Goal: Information Seeking & Learning: Learn about a topic

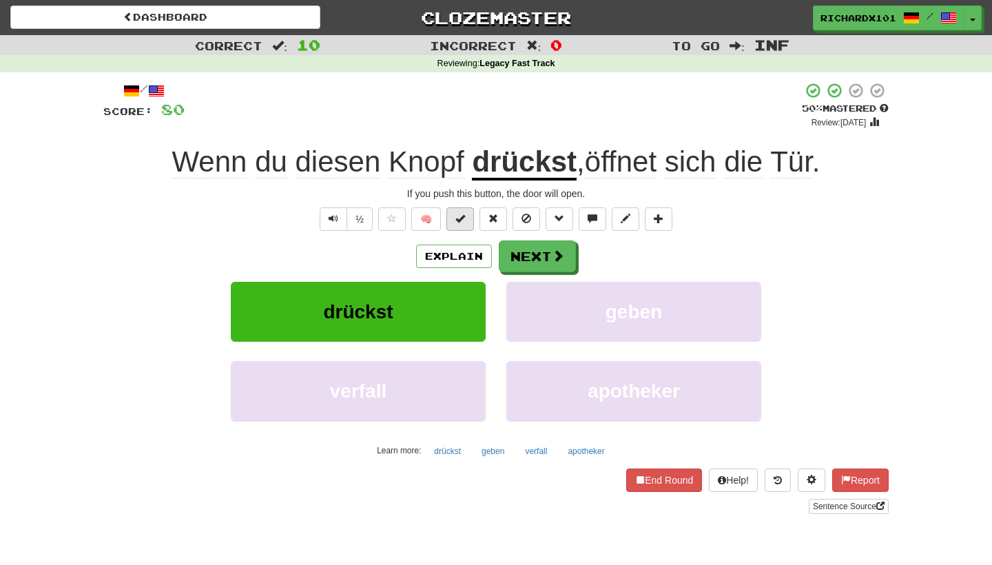
click at [457, 221] on span at bounding box center [460, 218] width 10 height 10
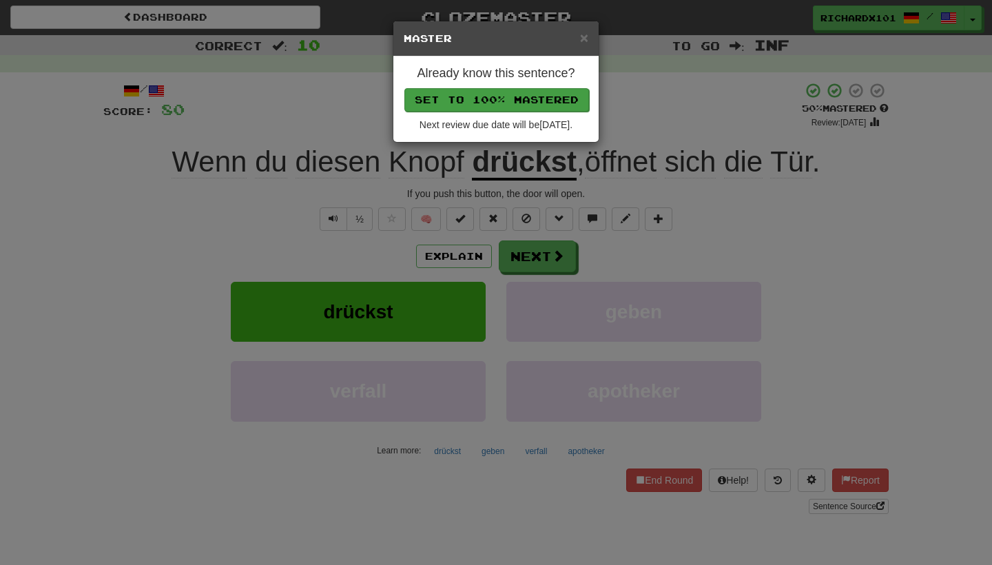
click at [514, 101] on button "Set to 100% Mastered" at bounding box center [496, 99] width 185 height 23
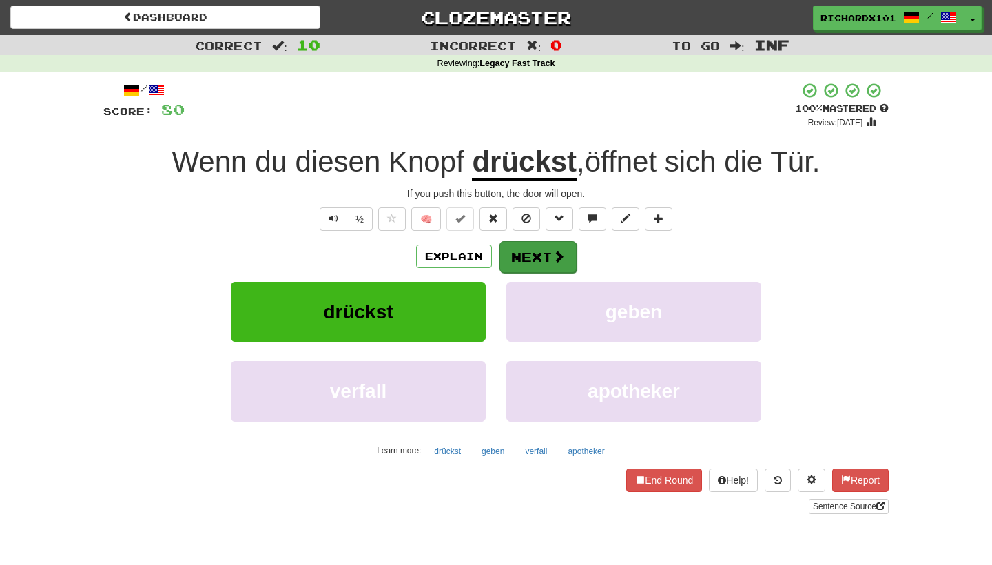
click at [533, 258] on button "Next" at bounding box center [537, 257] width 77 height 32
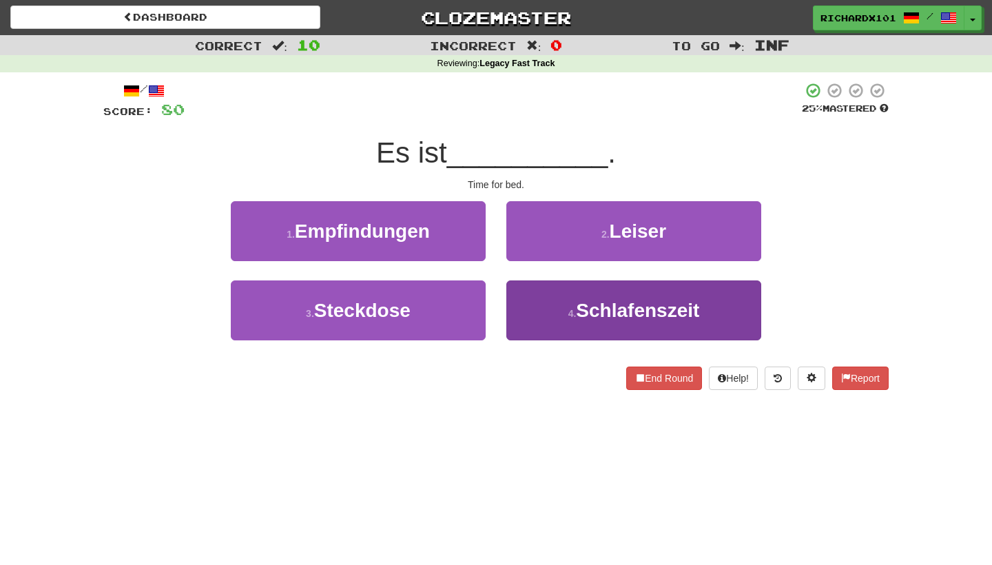
click at [559, 333] on button "4 . Schlafenszeit" at bounding box center [633, 310] width 255 height 60
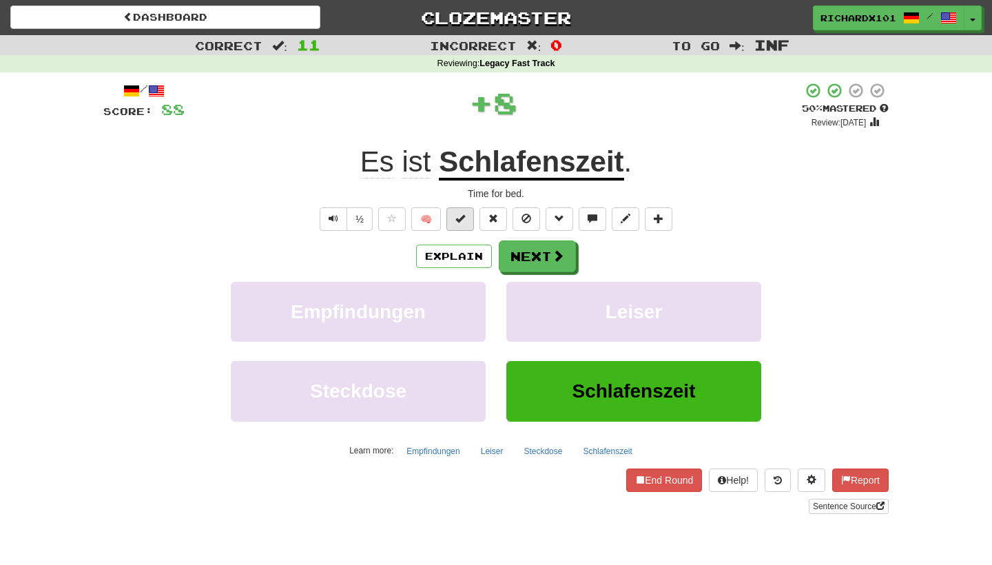
click at [466, 222] on button at bounding box center [460, 218] width 28 height 23
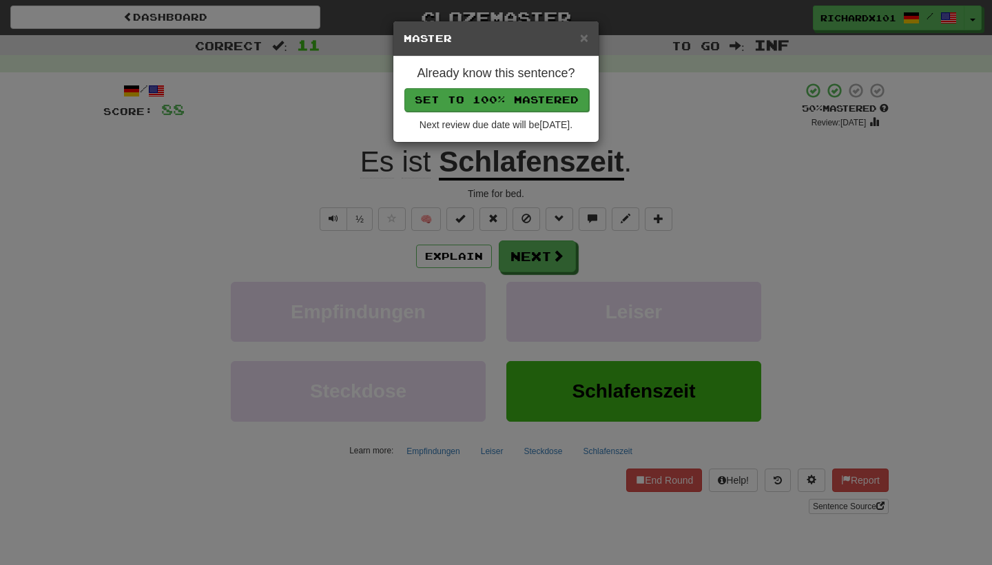
click at [530, 88] on button "Set to 100% Mastered" at bounding box center [496, 99] width 185 height 23
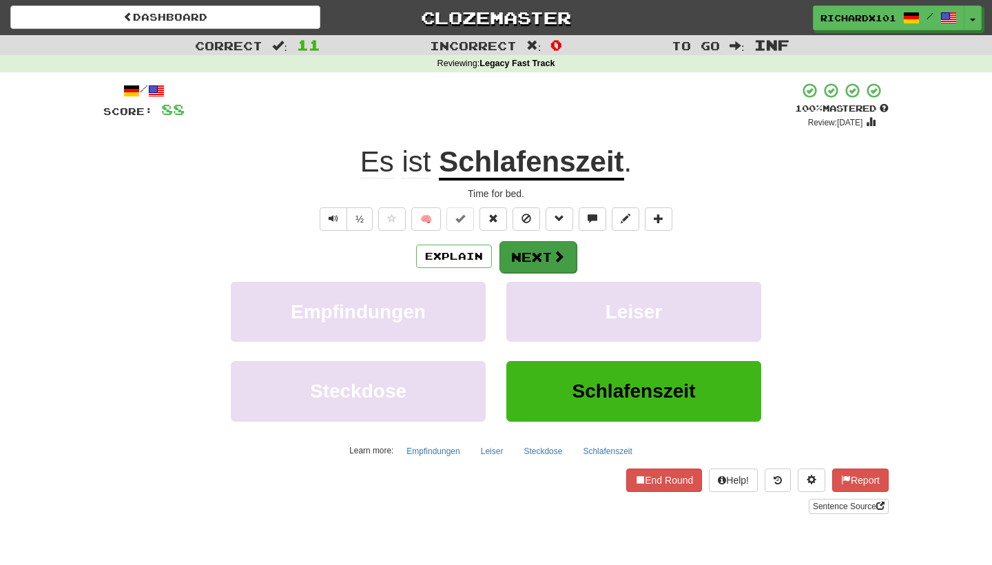
click at [532, 262] on button "Next" at bounding box center [537, 257] width 77 height 32
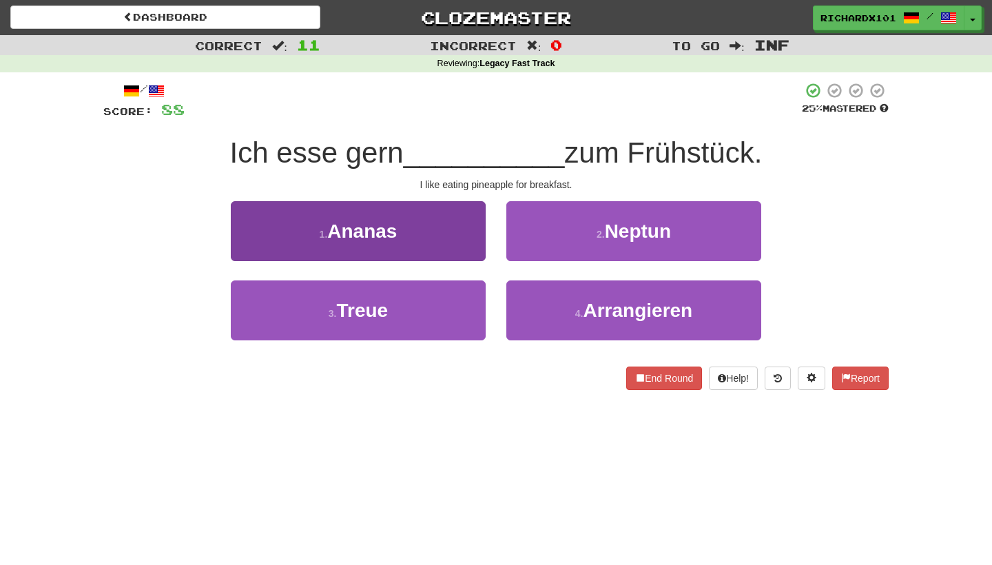
click at [444, 228] on button "1 . Ananas" at bounding box center [358, 231] width 255 height 60
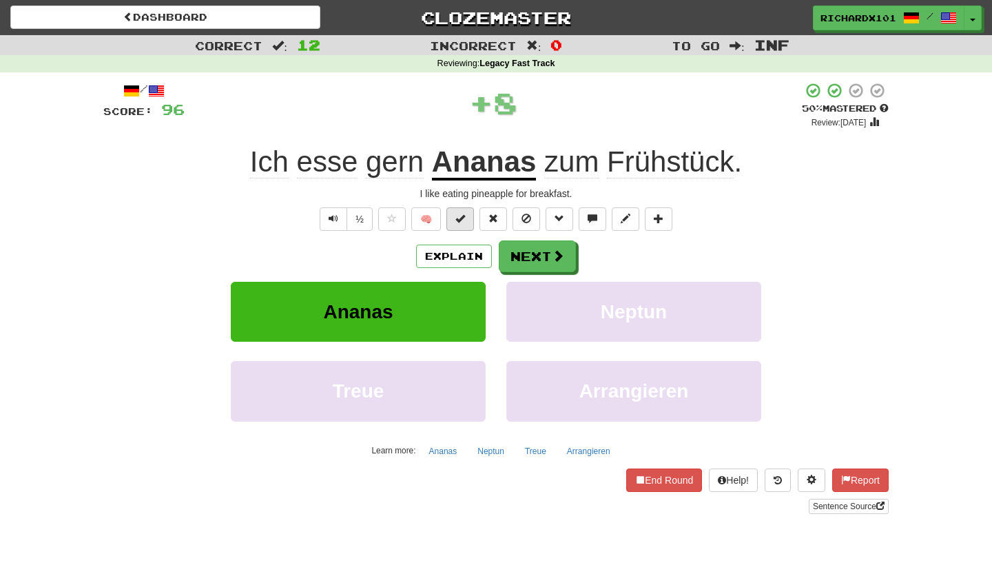
click at [463, 224] on button at bounding box center [460, 218] width 28 height 23
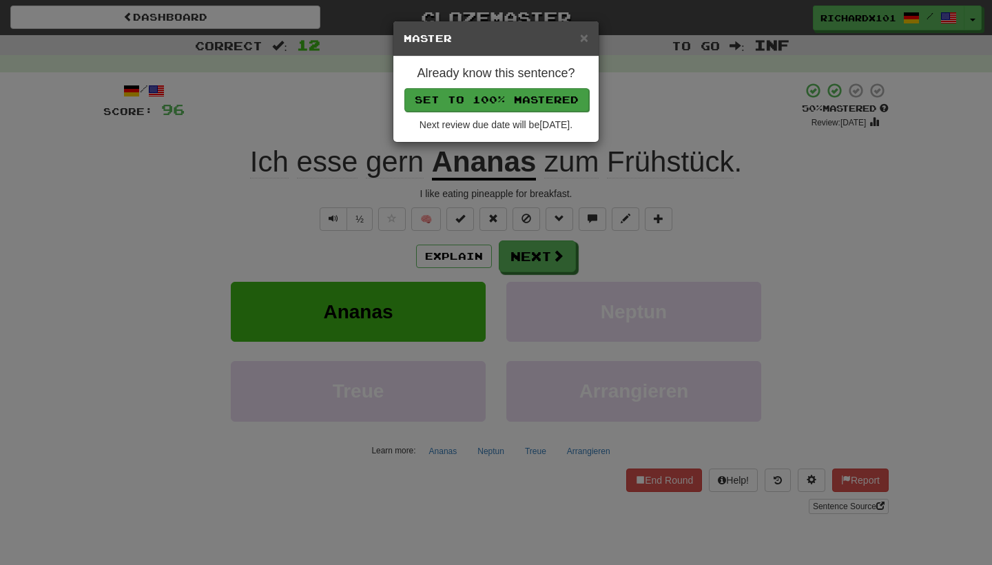
click at [526, 97] on button "Set to 100% Mastered" at bounding box center [496, 99] width 185 height 23
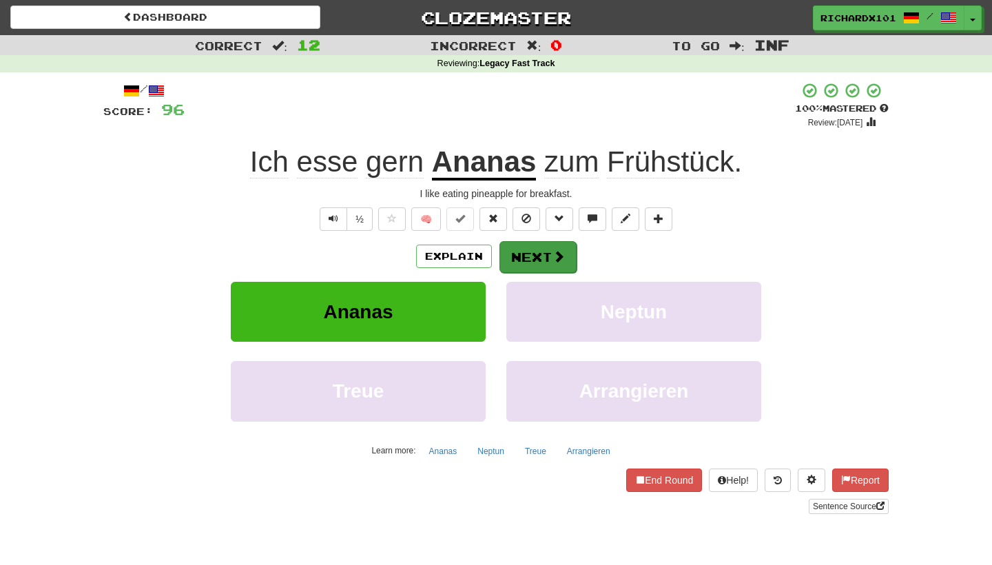
click at [527, 244] on button "Next" at bounding box center [537, 257] width 77 height 32
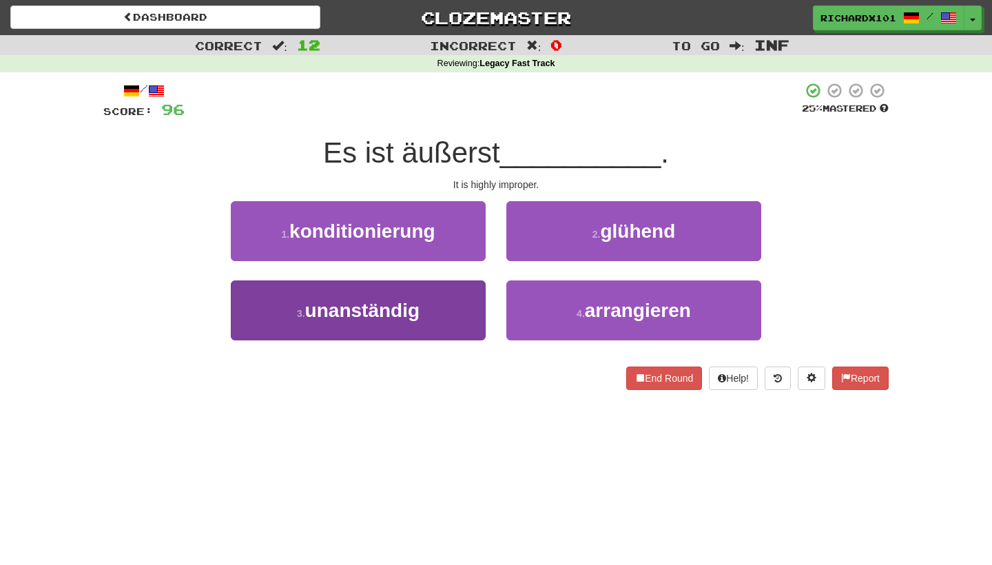
click at [432, 322] on button "3 . unanständig" at bounding box center [358, 310] width 255 height 60
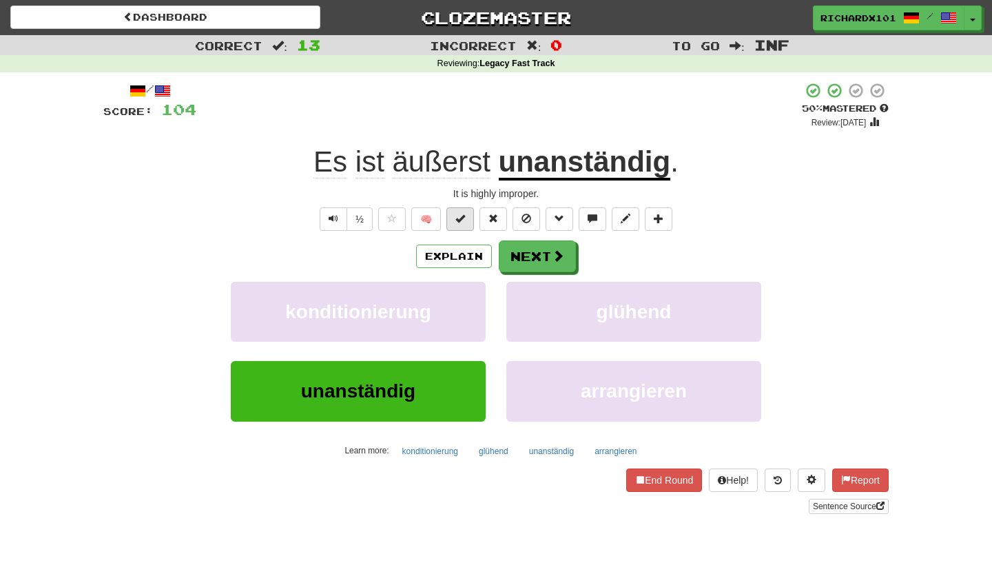
click at [464, 216] on span at bounding box center [460, 218] width 10 height 10
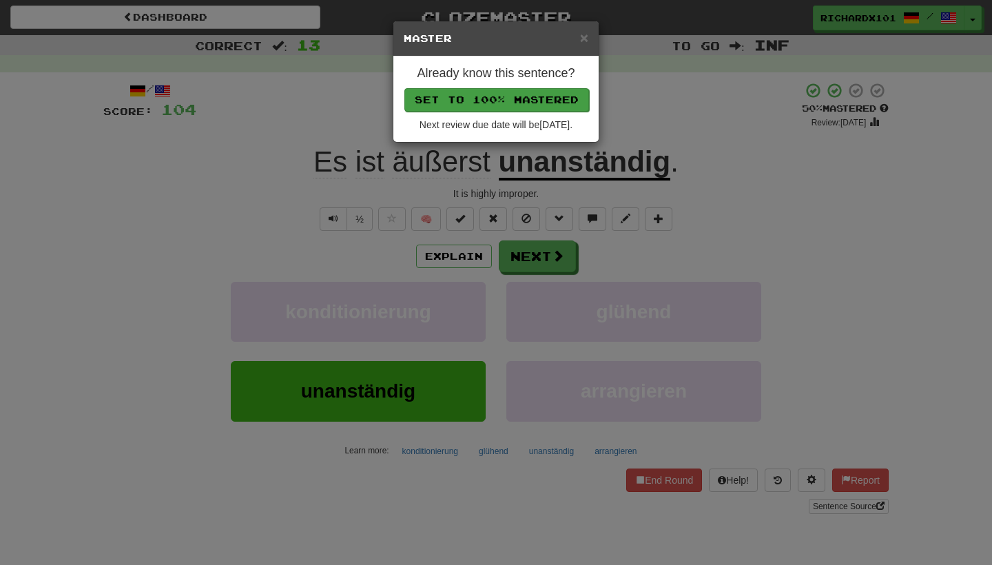
click at [519, 98] on button "Set to 100% Mastered" at bounding box center [496, 99] width 185 height 23
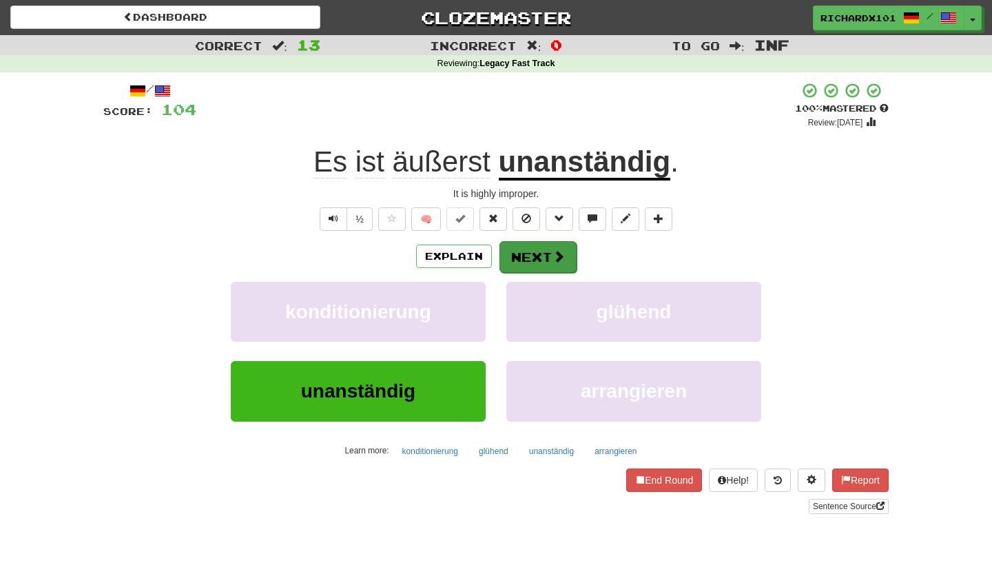
click at [516, 252] on button "Next" at bounding box center [537, 257] width 77 height 32
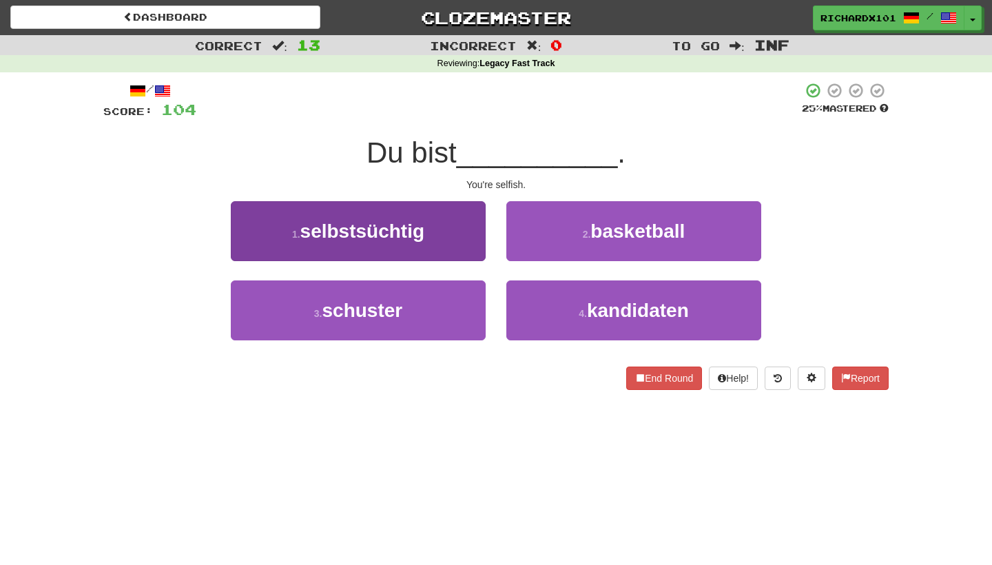
click at [453, 223] on button "1 . selbstsüchtig" at bounding box center [358, 231] width 255 height 60
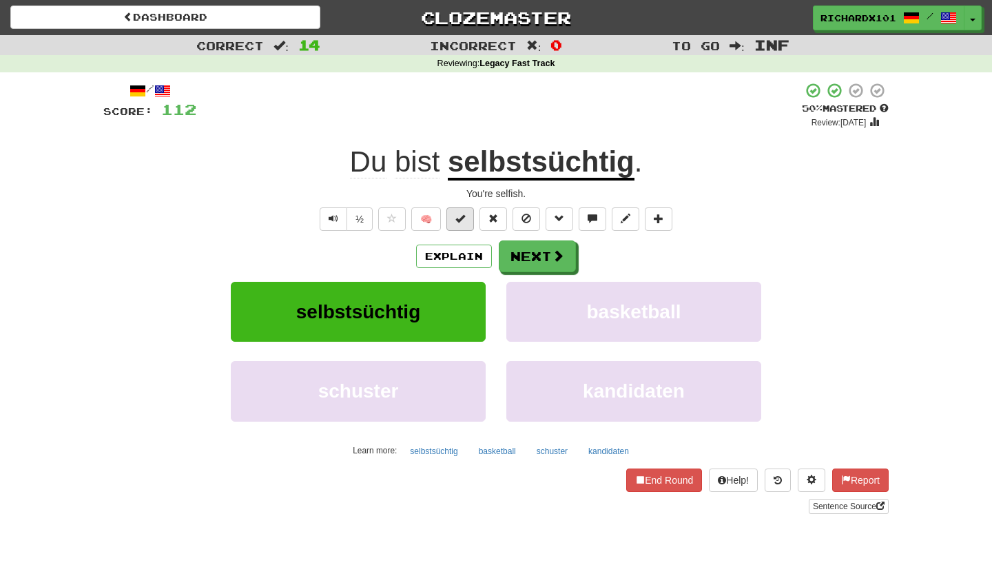
click at [453, 223] on button at bounding box center [460, 218] width 28 height 23
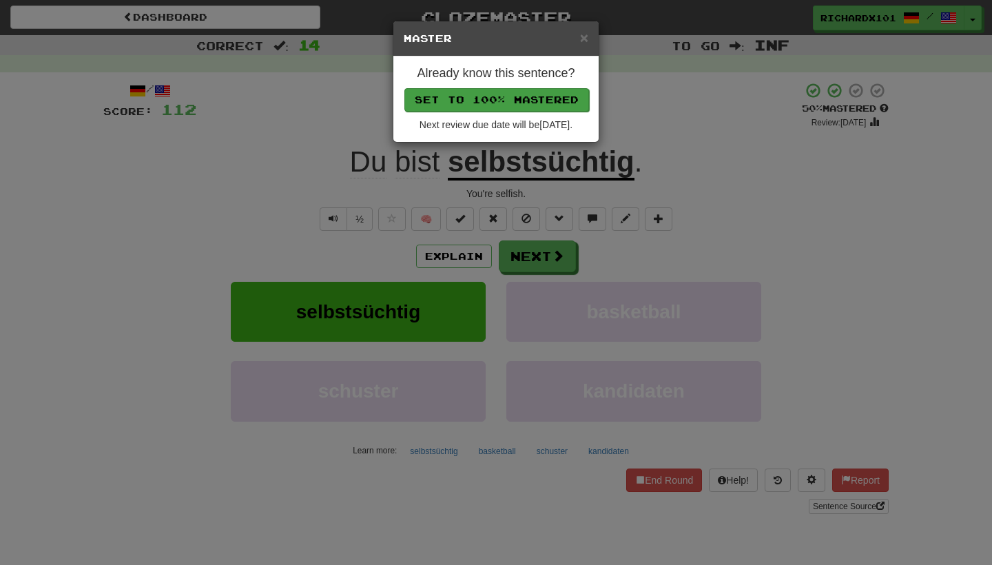
click at [507, 107] on button "Set to 100% Mastered" at bounding box center [496, 99] width 185 height 23
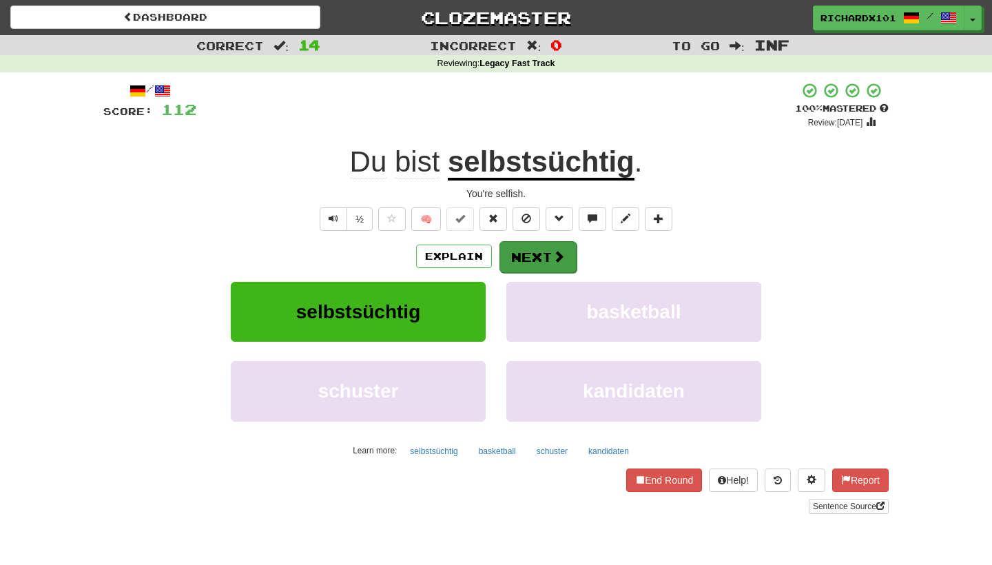
click at [513, 256] on button "Next" at bounding box center [537, 257] width 77 height 32
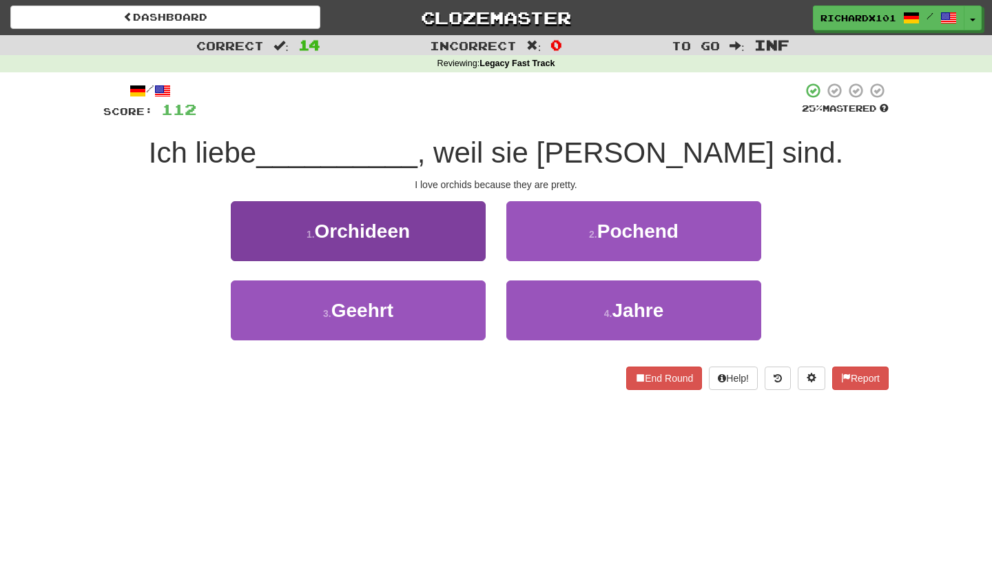
click at [453, 224] on button "1 . Orchideen" at bounding box center [358, 231] width 255 height 60
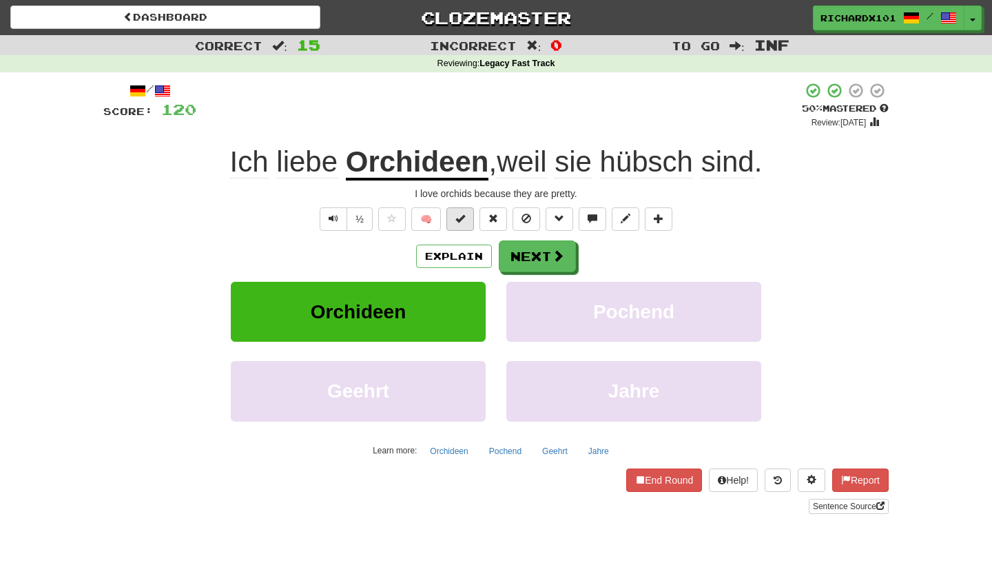
click at [463, 220] on span at bounding box center [460, 218] width 10 height 10
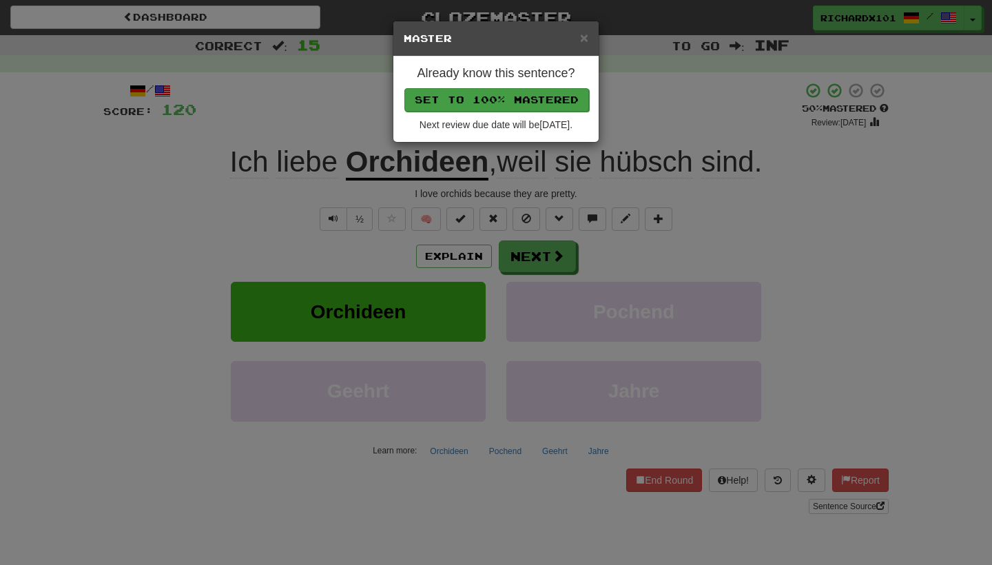
click at [525, 92] on button "Set to 100% Mastered" at bounding box center [496, 99] width 185 height 23
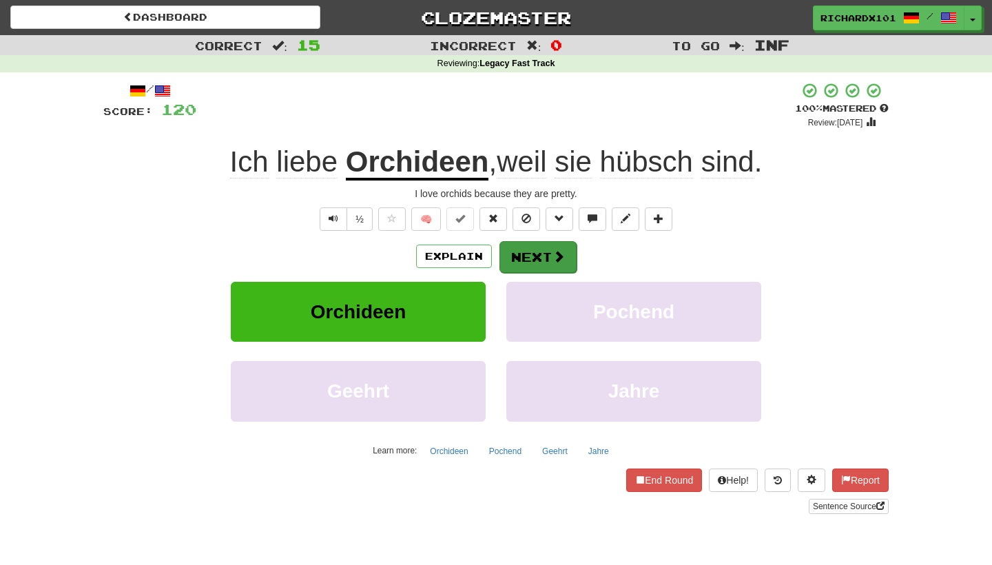
click at [518, 267] on button "Next" at bounding box center [537, 257] width 77 height 32
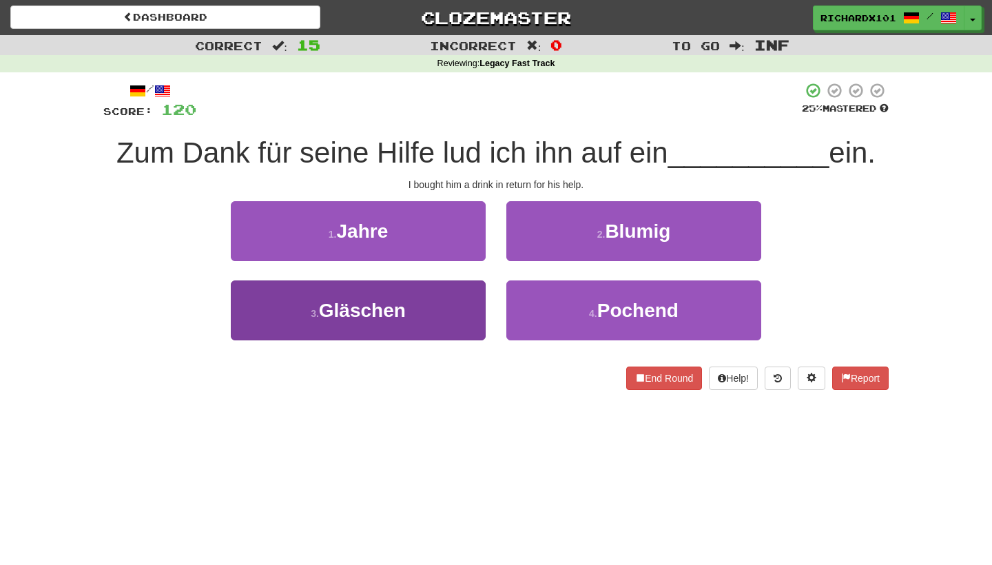
click at [442, 303] on button "3 . Gläschen" at bounding box center [358, 310] width 255 height 60
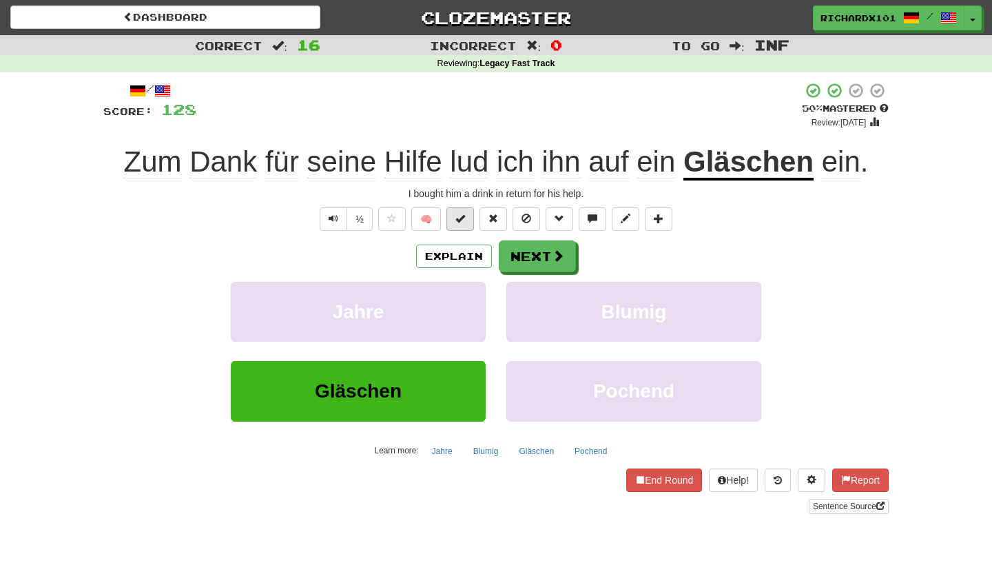
click at [468, 216] on button at bounding box center [460, 218] width 28 height 23
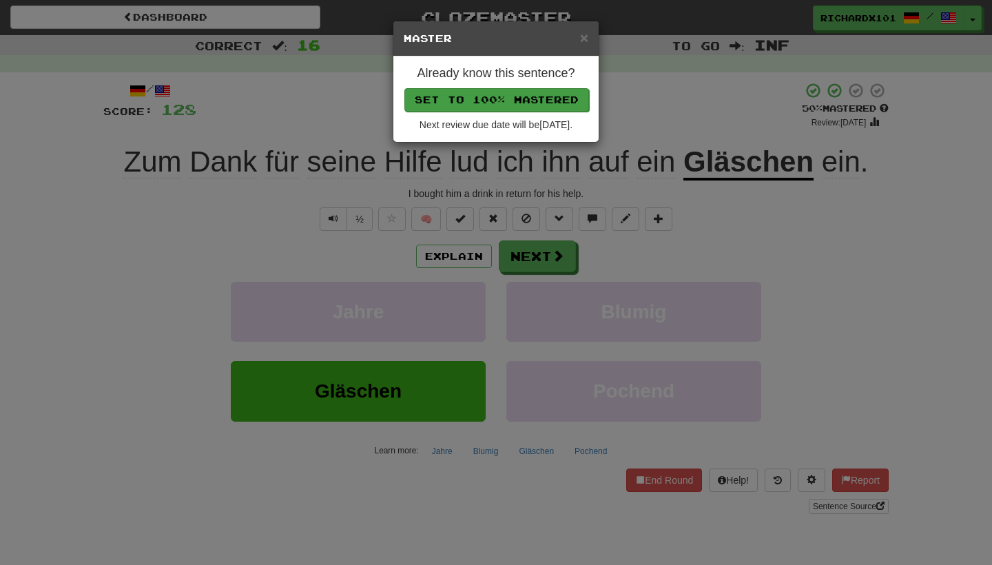
click at [534, 100] on button "Set to 100% Mastered" at bounding box center [496, 99] width 185 height 23
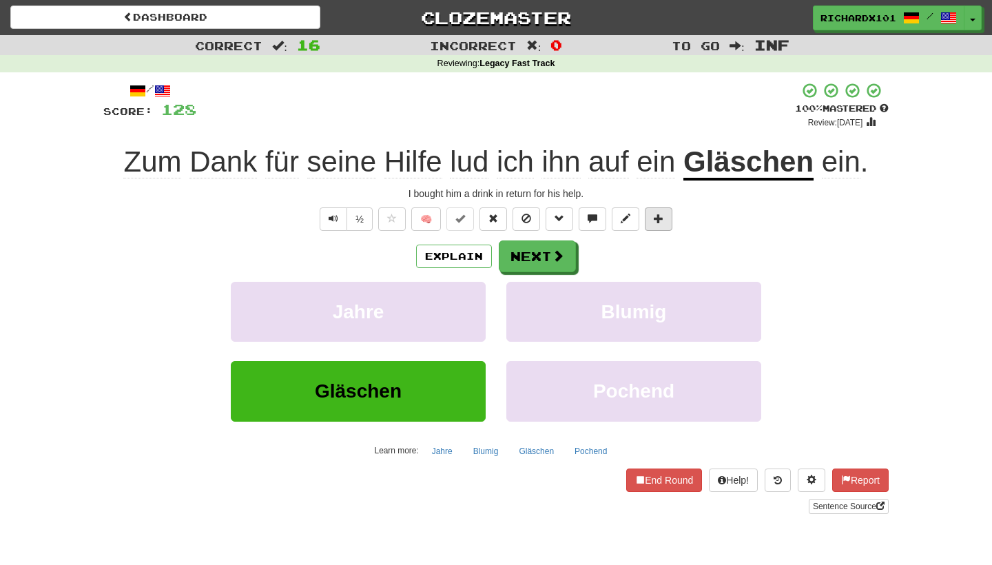
click at [660, 216] on span at bounding box center [659, 218] width 10 height 10
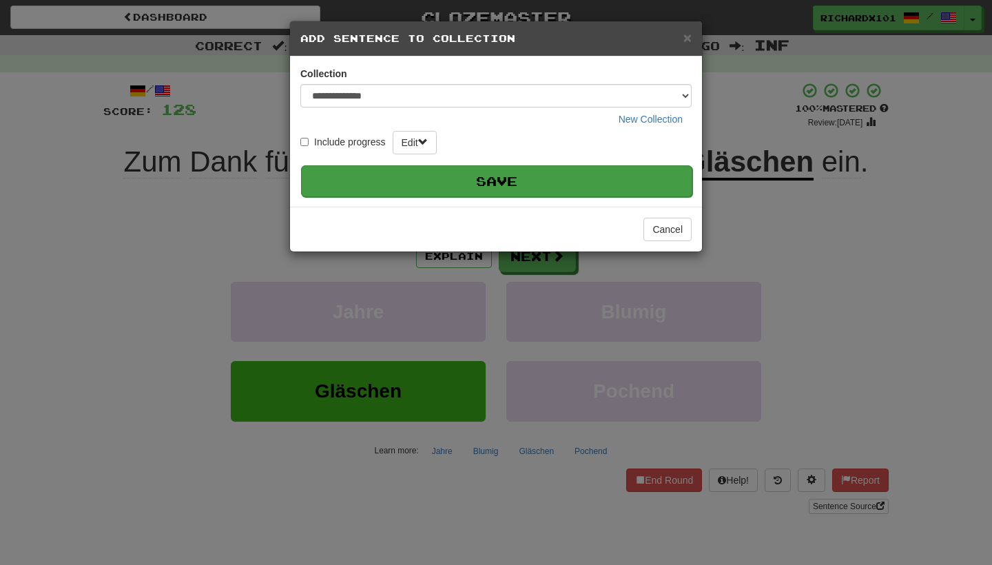
click at [612, 187] on button "Save" at bounding box center [496, 181] width 391 height 32
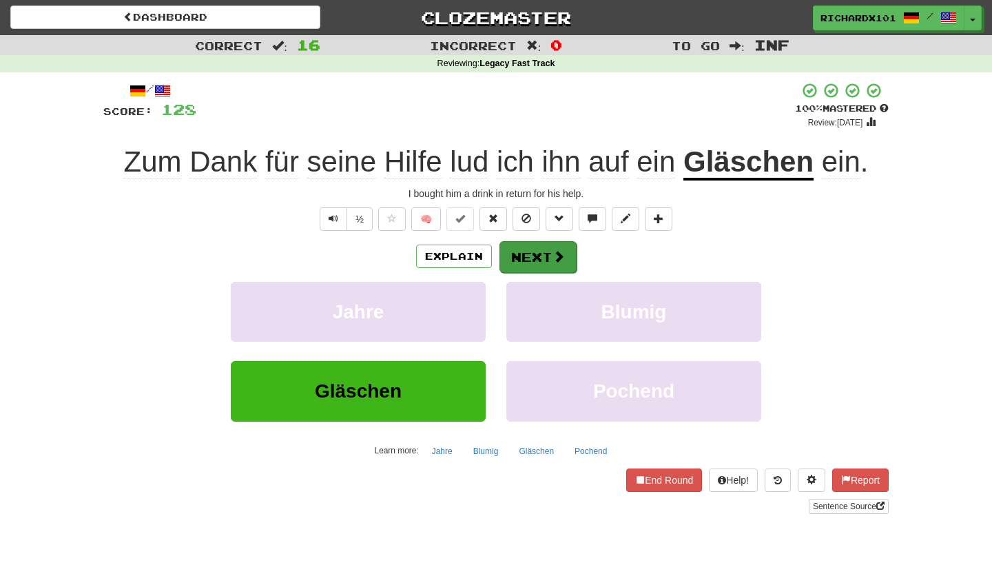
click at [569, 256] on button "Next" at bounding box center [537, 257] width 77 height 32
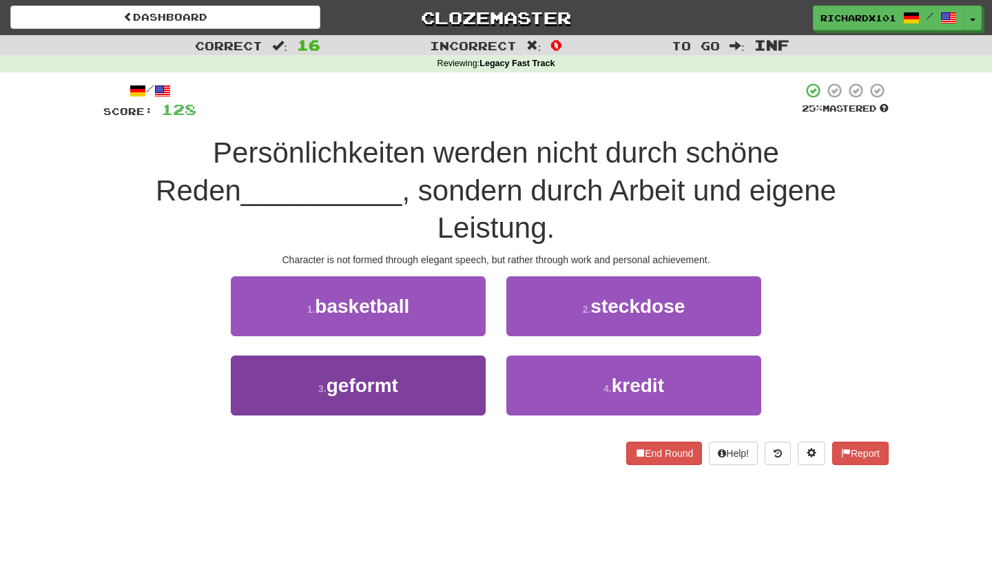
click at [457, 355] on button "3 . geformt" at bounding box center [358, 385] width 255 height 60
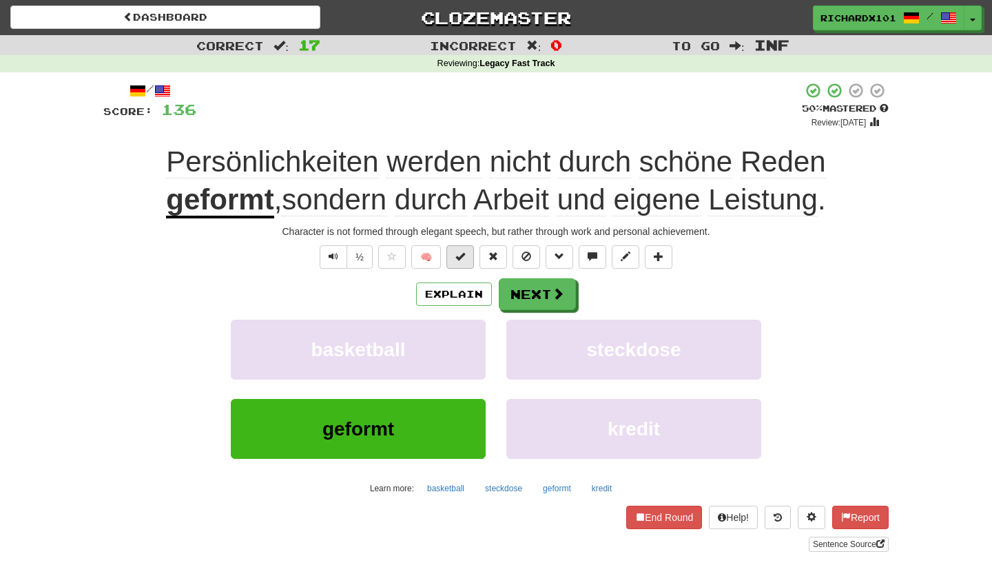
click at [472, 249] on button at bounding box center [460, 256] width 28 height 23
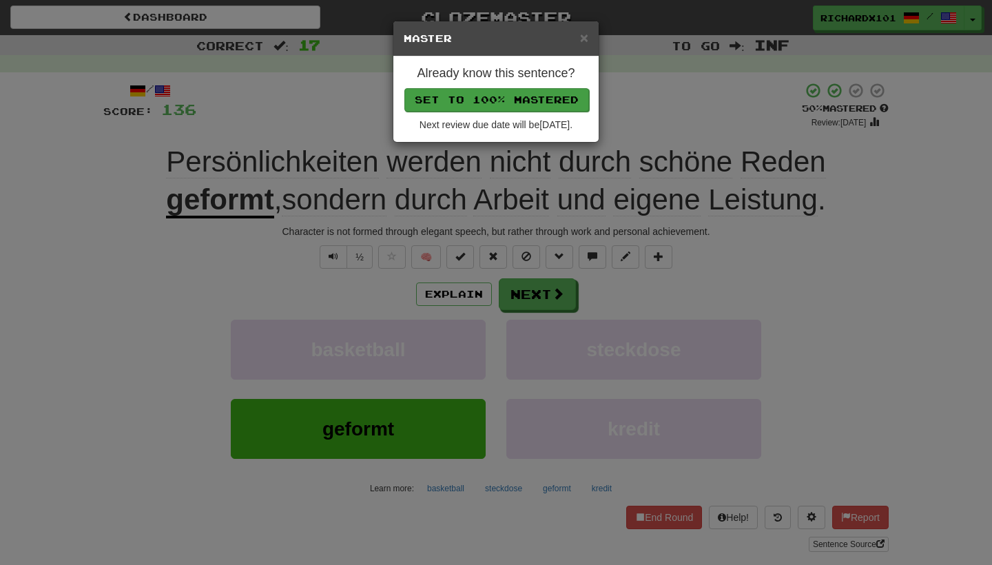
click at [558, 99] on button "Set to 100% Mastered" at bounding box center [496, 99] width 185 height 23
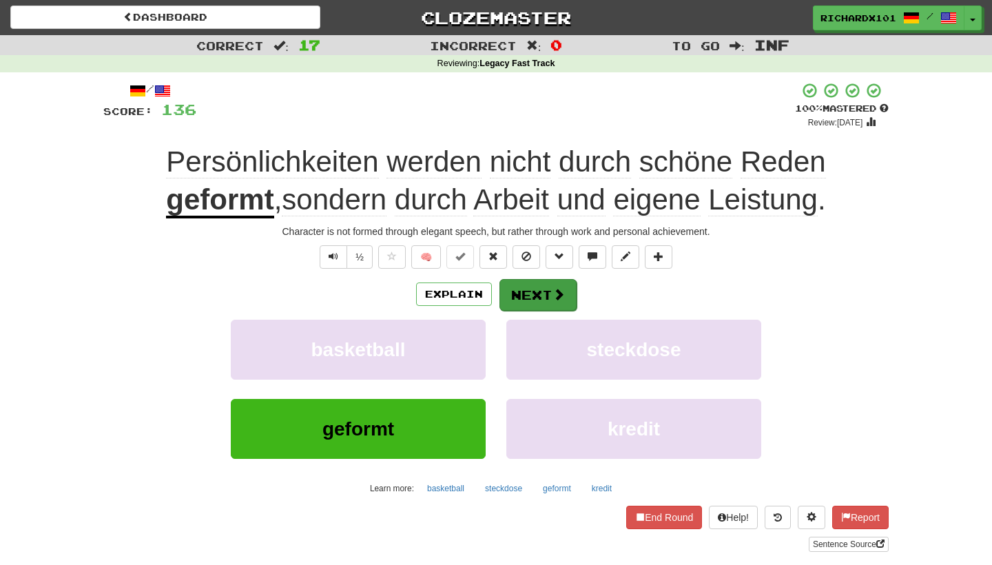
click at [532, 282] on button "Next" at bounding box center [537, 295] width 77 height 32
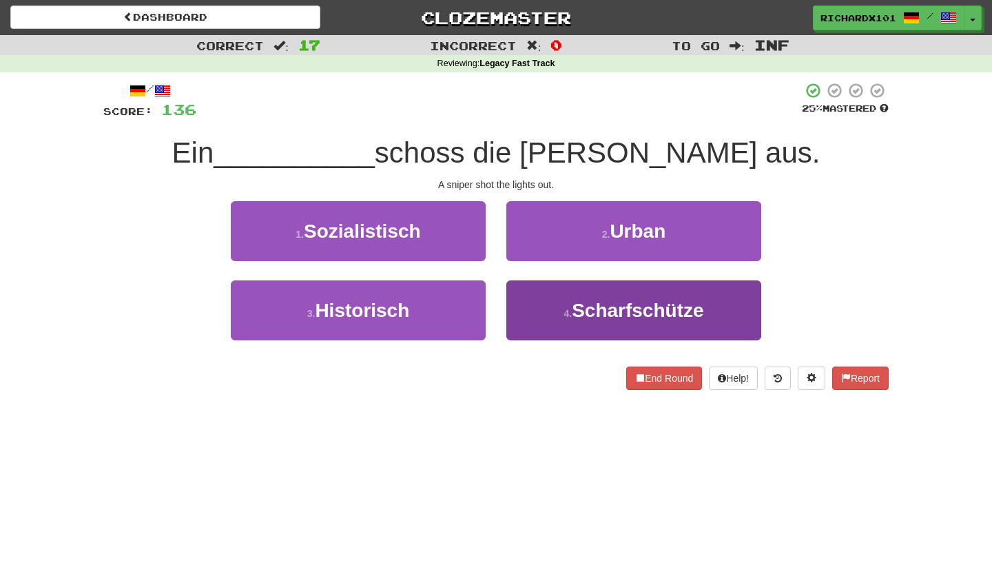
click at [543, 309] on button "4 . Scharfschütze" at bounding box center [633, 310] width 255 height 60
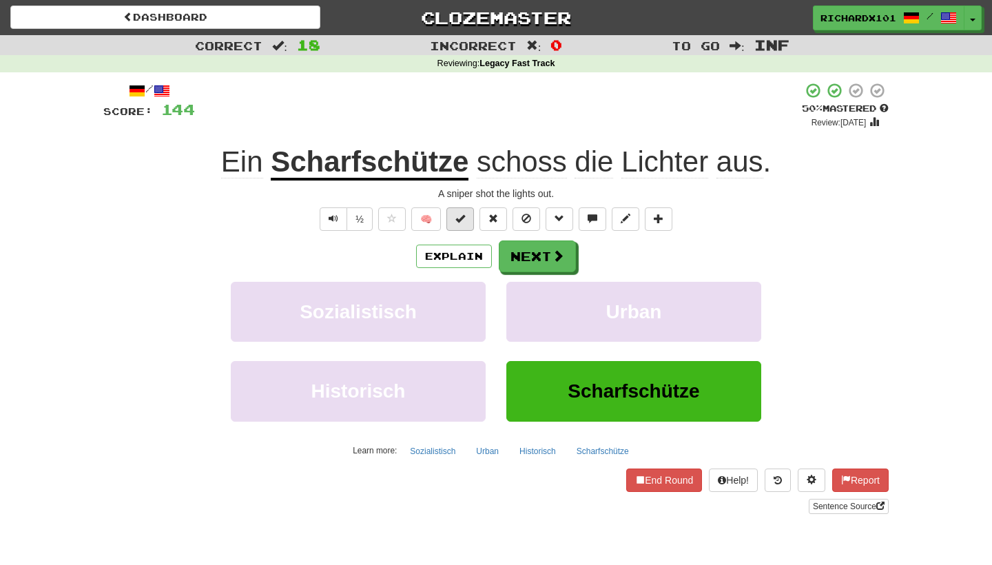
click at [463, 216] on span at bounding box center [460, 218] width 10 height 10
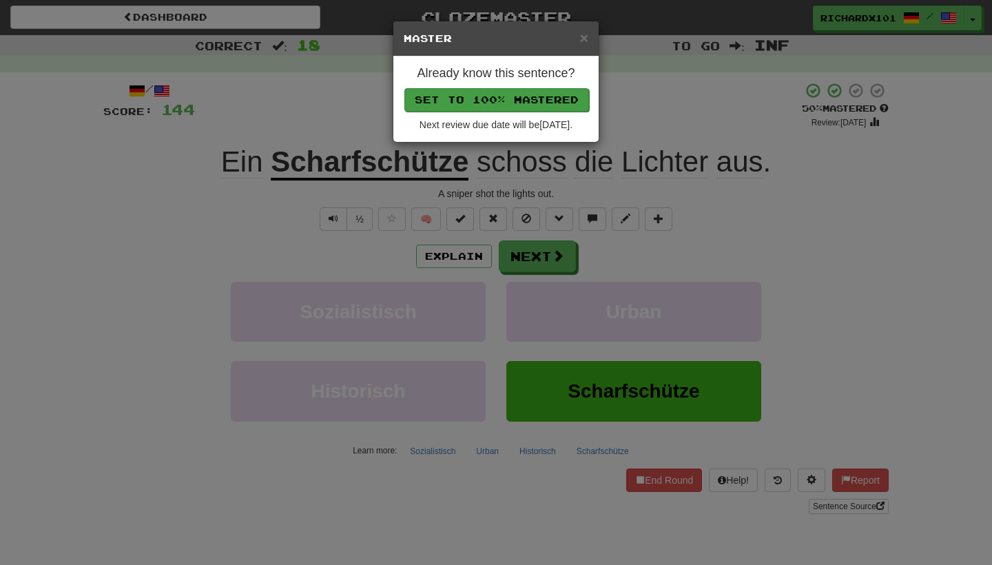
click at [527, 93] on button "Set to 100% Mastered" at bounding box center [496, 99] width 185 height 23
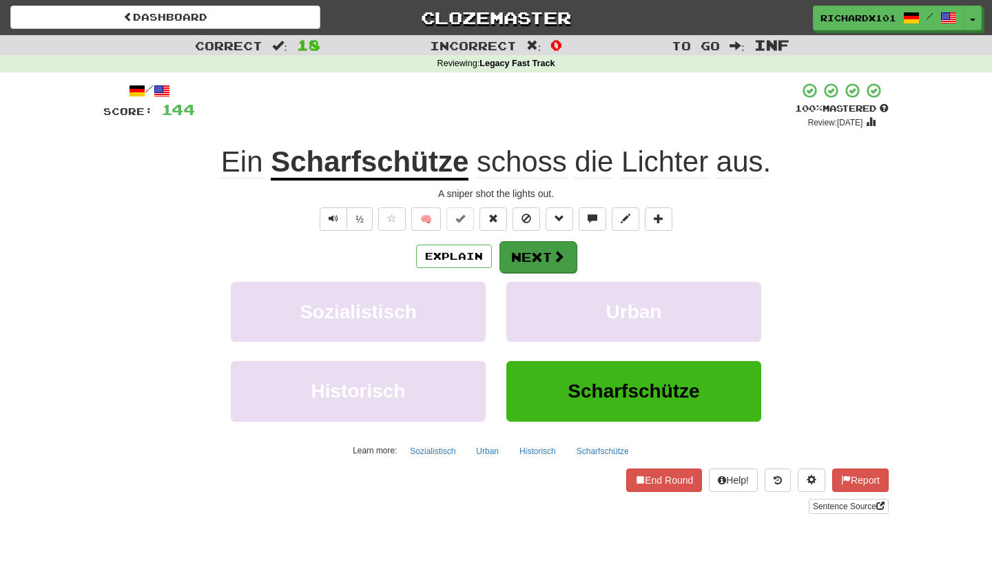
click at [531, 246] on button "Next" at bounding box center [537, 257] width 77 height 32
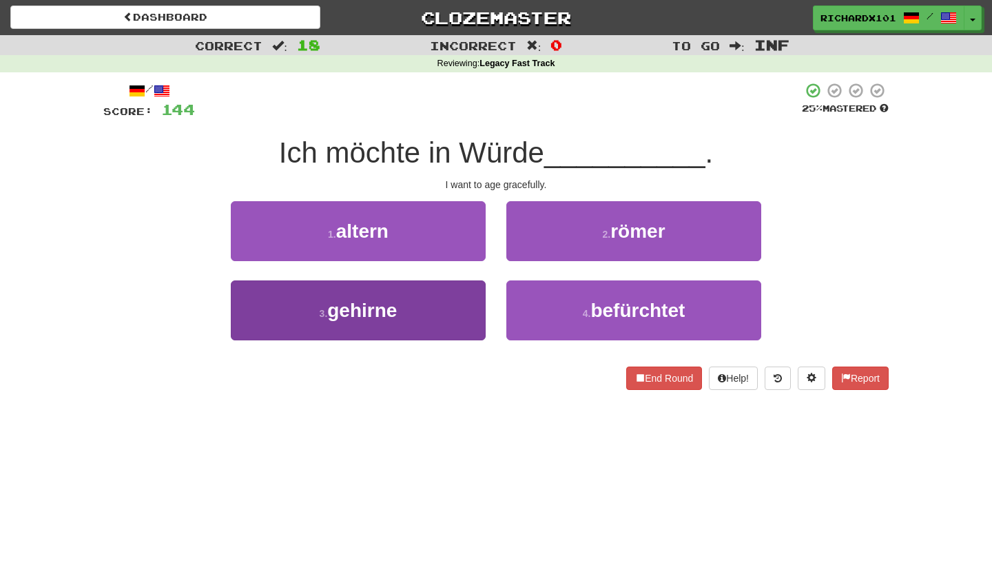
click at [438, 325] on button "3 . gehirne" at bounding box center [358, 310] width 255 height 60
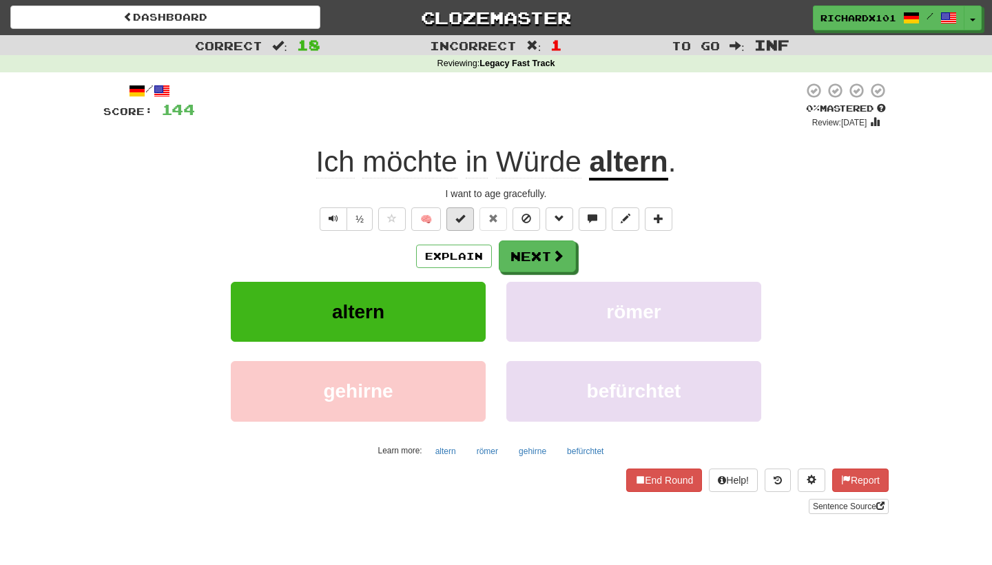
click at [469, 223] on button at bounding box center [460, 218] width 28 height 23
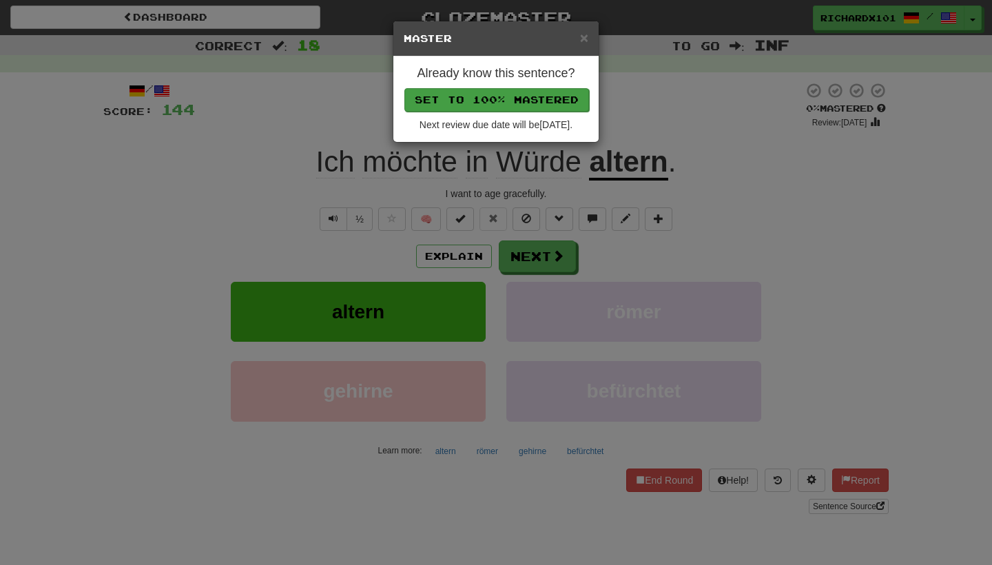
click at [520, 98] on button "Set to 100% Mastered" at bounding box center [496, 99] width 185 height 23
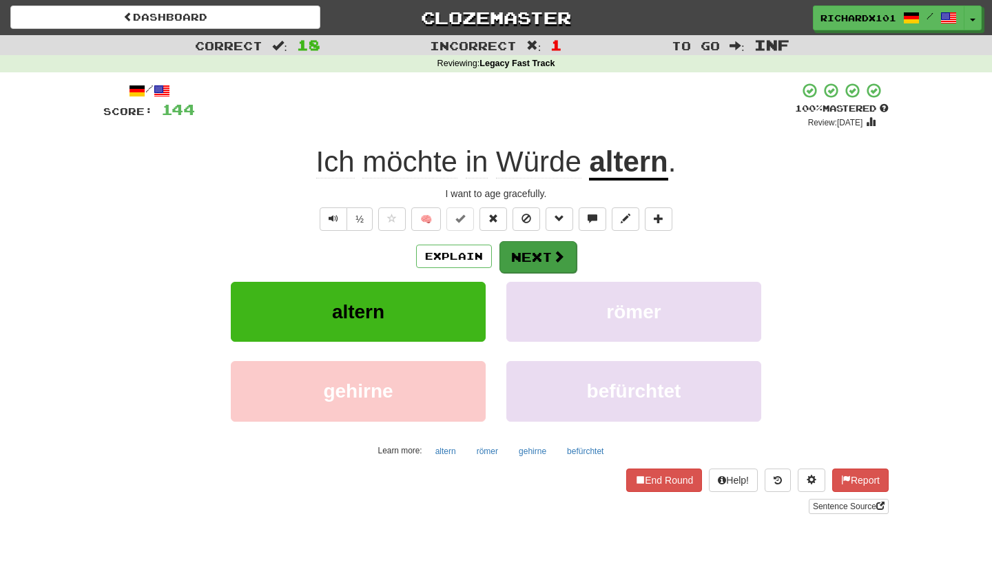
click at [526, 267] on button "Next" at bounding box center [537, 257] width 77 height 32
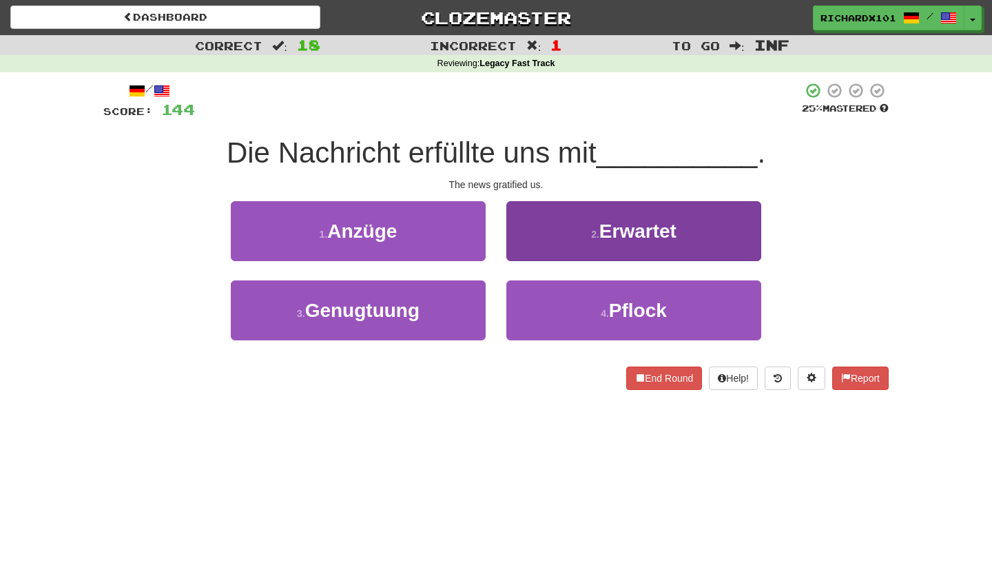
click at [514, 247] on button "2 . Erwartet" at bounding box center [633, 231] width 255 height 60
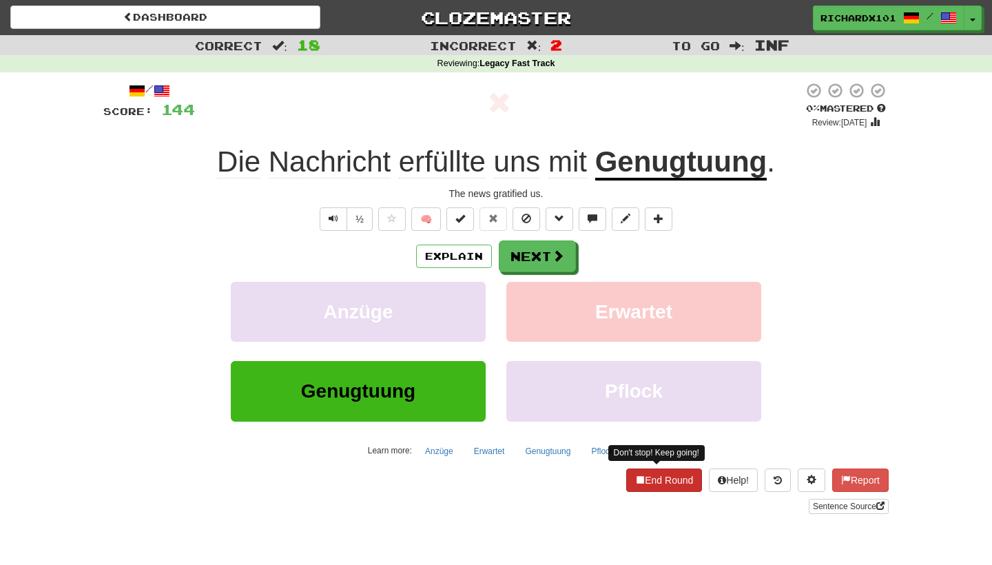
click at [656, 485] on button "End Round" at bounding box center [664, 479] width 76 height 23
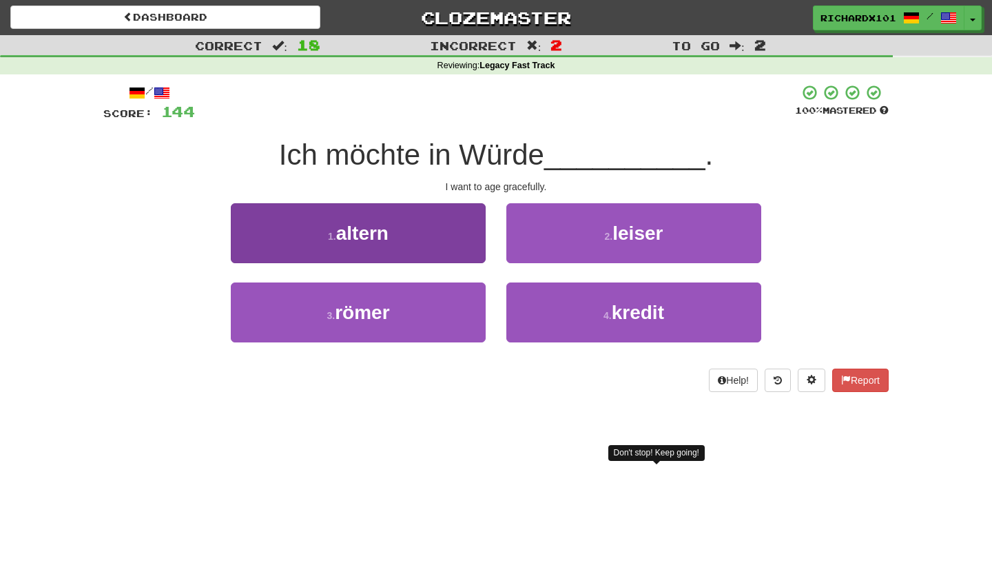
click at [479, 246] on button "1 . altern" at bounding box center [358, 233] width 255 height 60
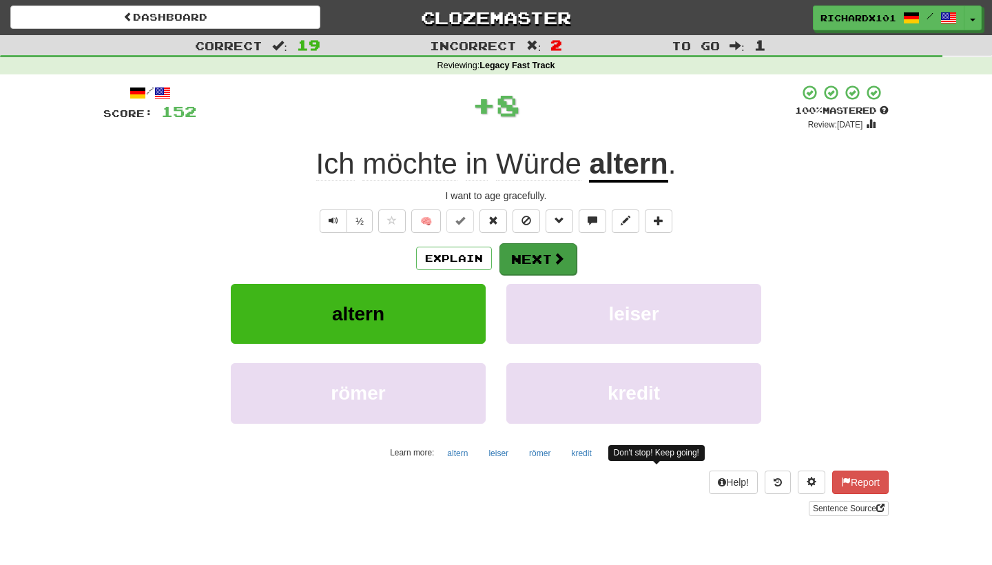
click at [516, 259] on button "Next" at bounding box center [537, 259] width 77 height 32
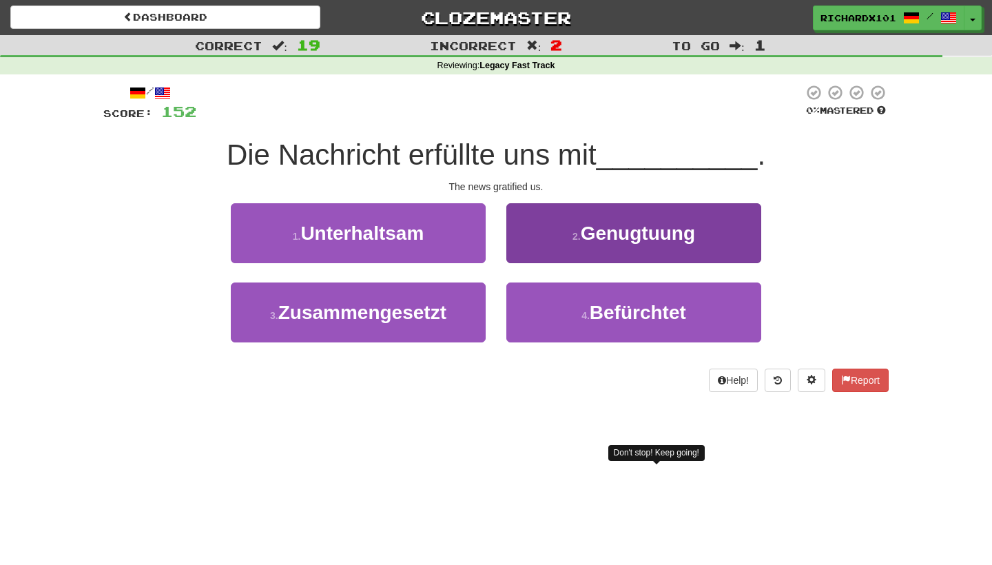
click at [521, 233] on button "2 . Genugtuung" at bounding box center [633, 233] width 255 height 60
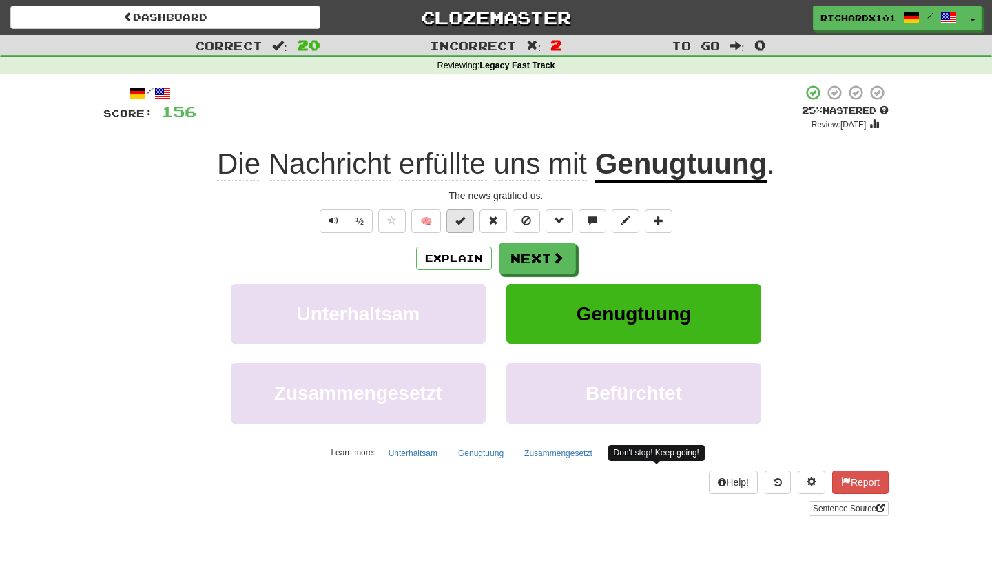
click at [459, 223] on span at bounding box center [460, 221] width 10 height 10
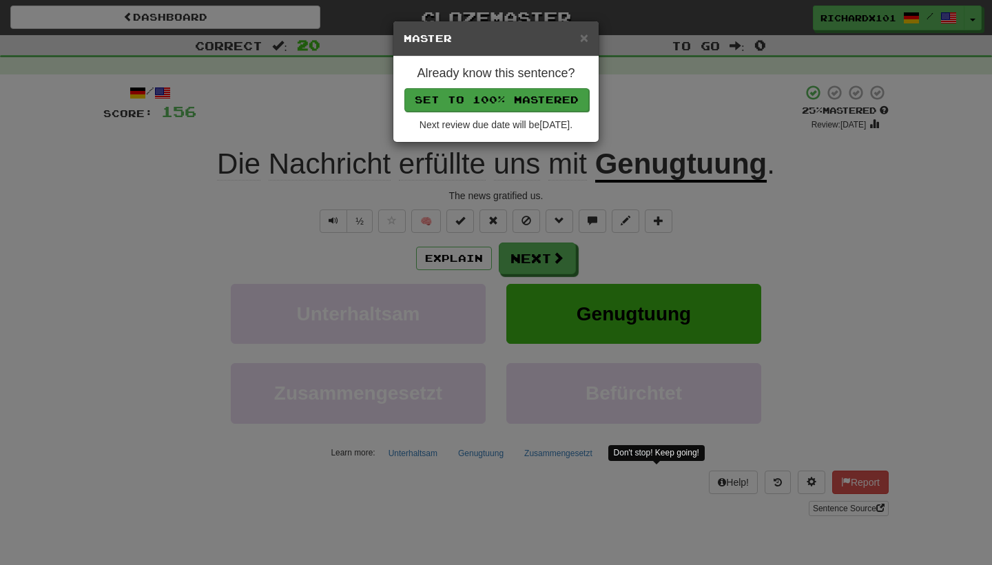
click at [534, 91] on button "Set to 100% Mastered" at bounding box center [496, 99] width 185 height 23
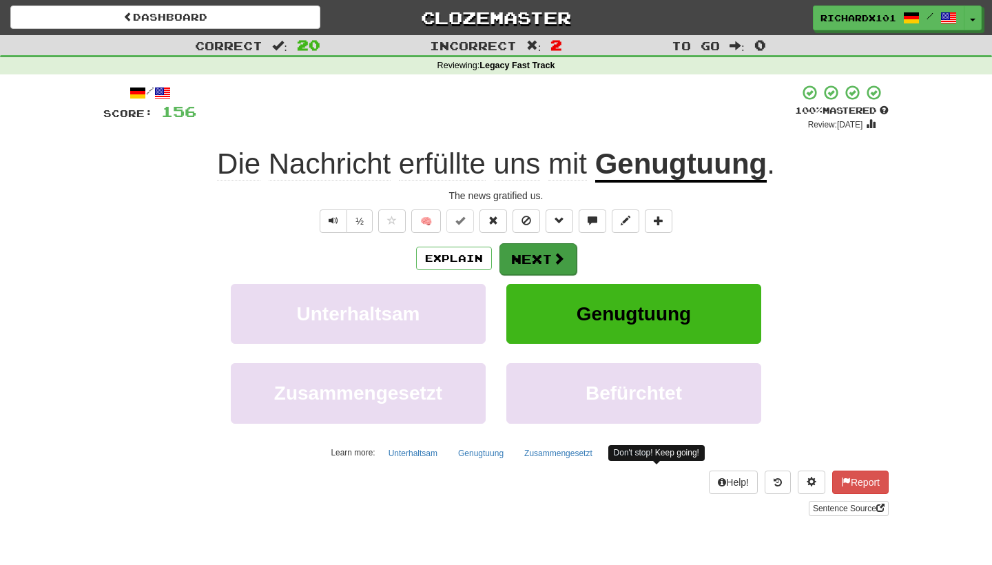
click at [527, 266] on button "Next" at bounding box center [537, 259] width 77 height 32
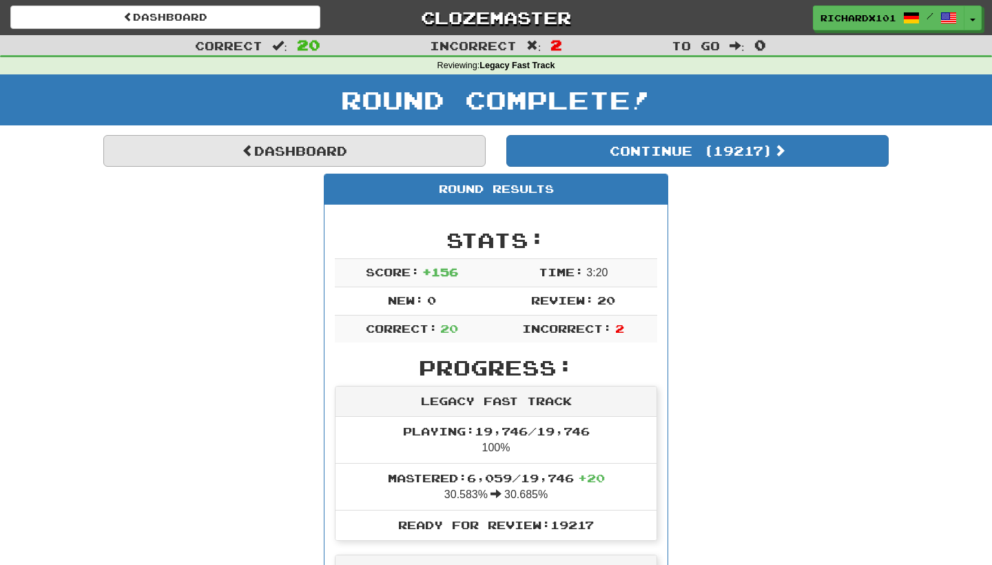
click at [441, 162] on link "Dashboard" at bounding box center [294, 151] width 382 height 32
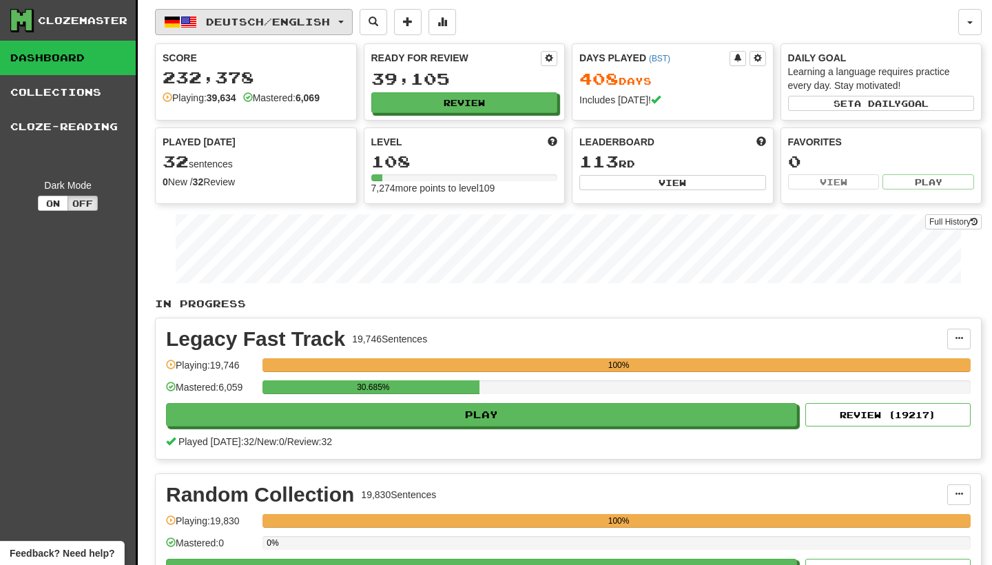
click at [353, 21] on button "Deutsch / English" at bounding box center [254, 22] width 198 height 26
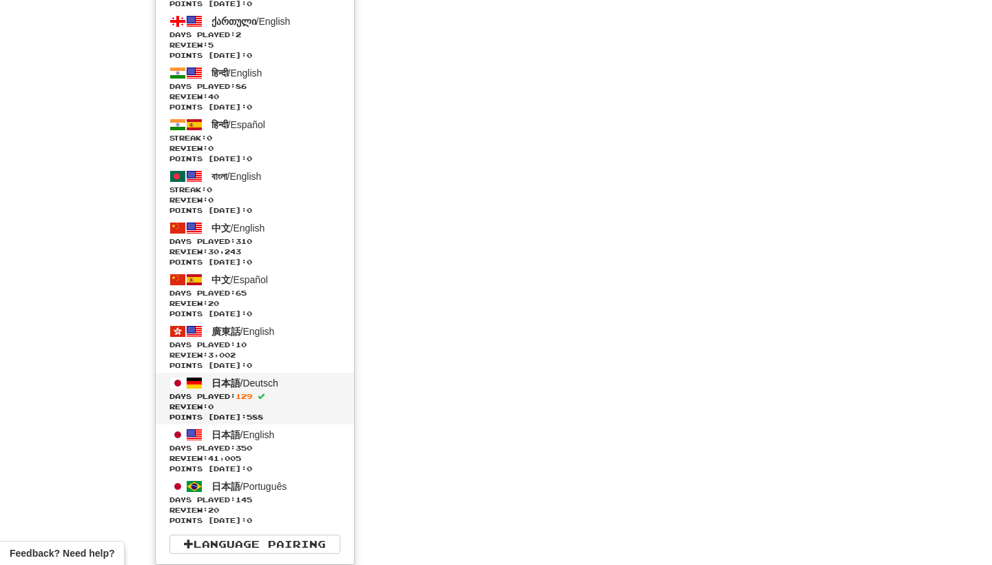
scroll to position [3697, 0]
click at [280, 388] on link "日本語 / Deutsch Days Played: 129 Review: 0 Points today: 588" at bounding box center [255, 399] width 198 height 52
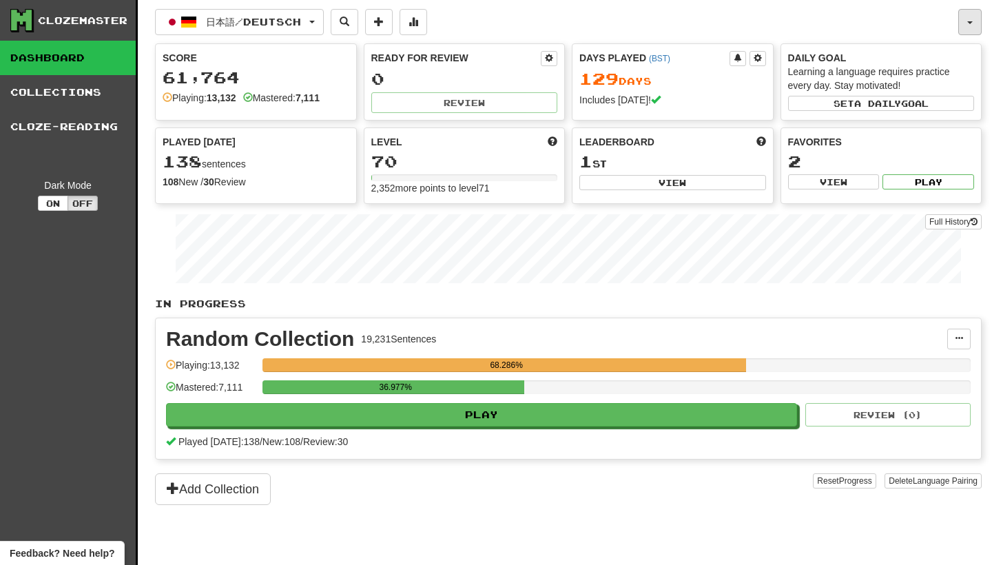
click at [963, 21] on button "button" at bounding box center [969, 22] width 23 height 26
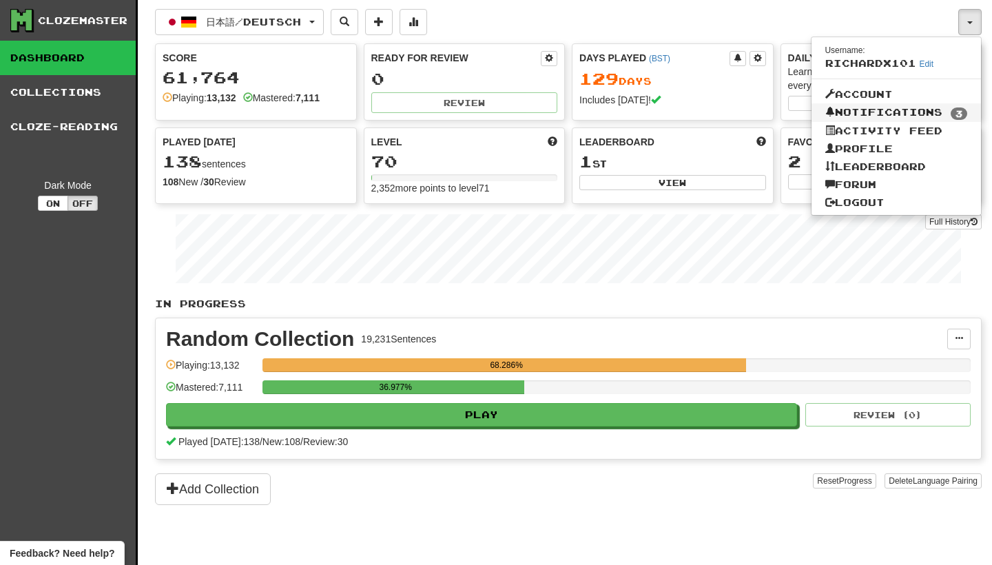
click at [924, 113] on link "Notifications 3" at bounding box center [896, 112] width 170 height 19
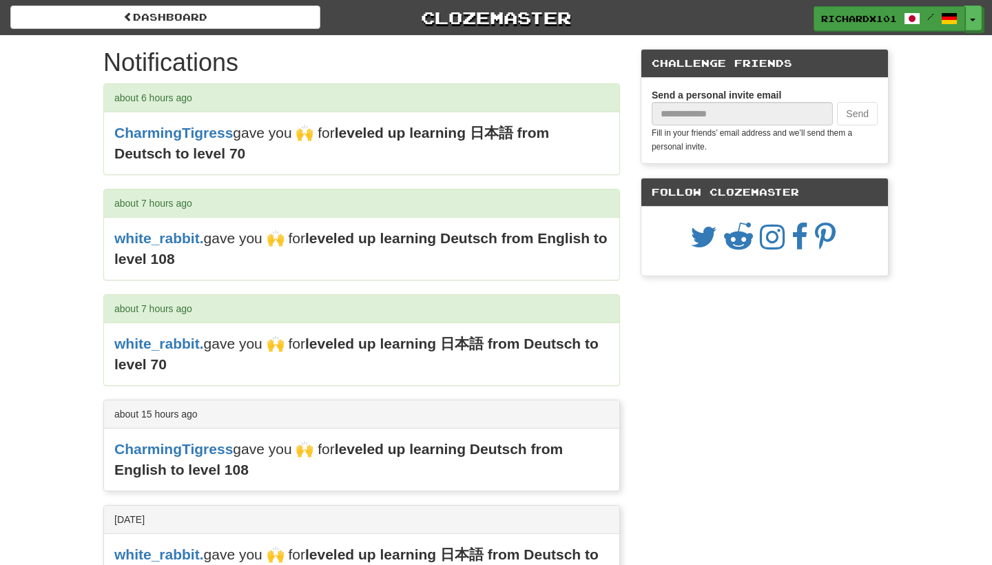
click at [903, 17] on link "RichardX101 /" at bounding box center [888, 18] width 151 height 25
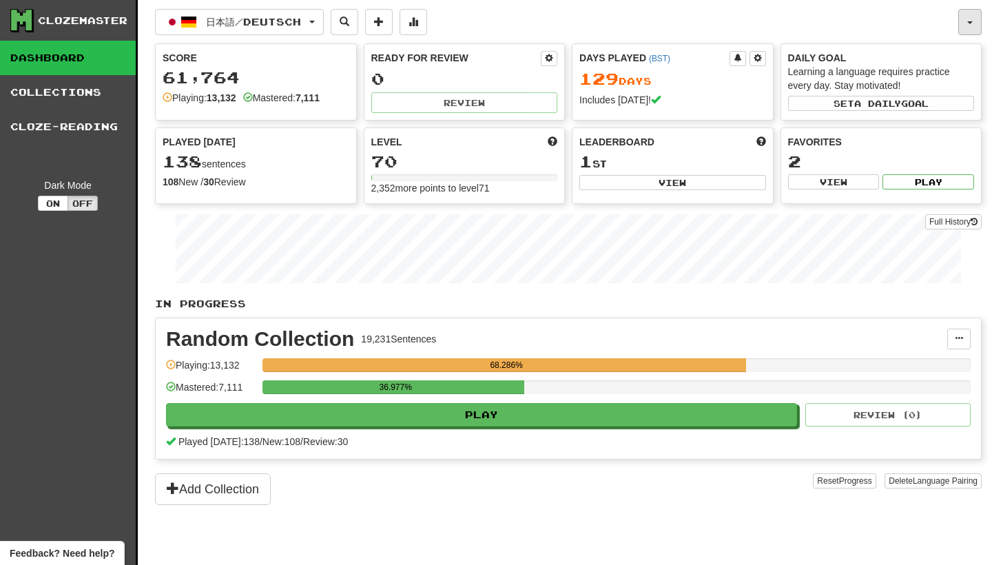
click at [970, 17] on button "button" at bounding box center [969, 22] width 23 height 26
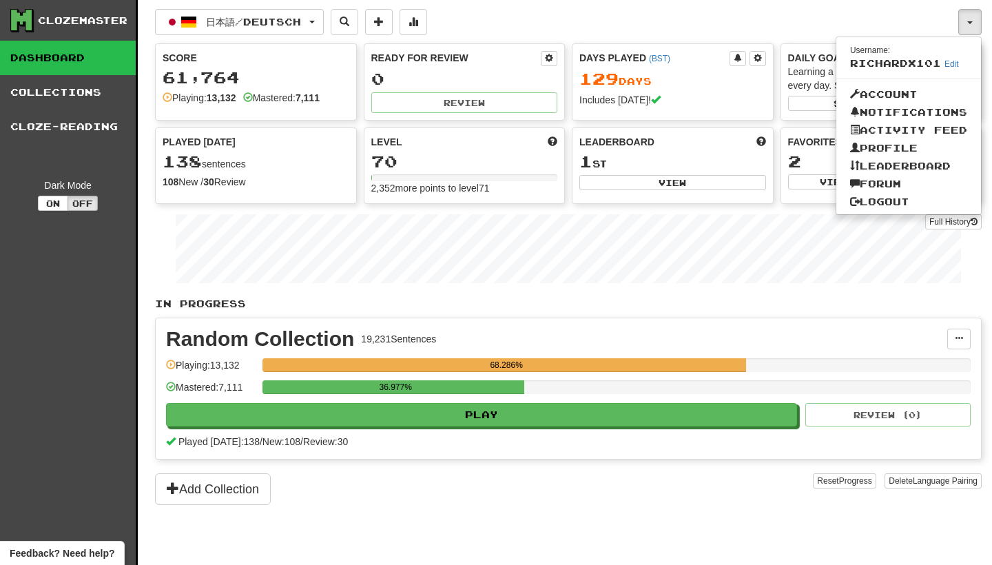
click at [912, 202] on link "Logout" at bounding box center [908, 202] width 145 height 18
